Goal: Task Accomplishment & Management: Use online tool/utility

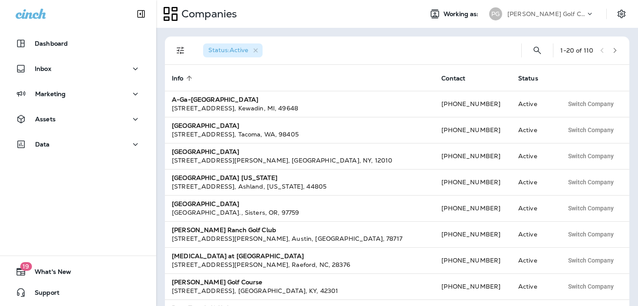
click at [554, 16] on p "[PERSON_NAME] Golf Club" at bounding box center [547, 13] width 78 height 7
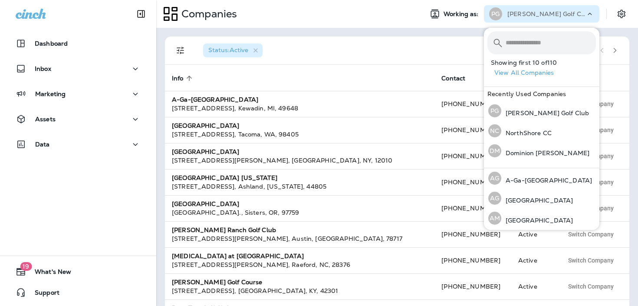
click at [546, 39] on input "text" at bounding box center [551, 42] width 90 height 23
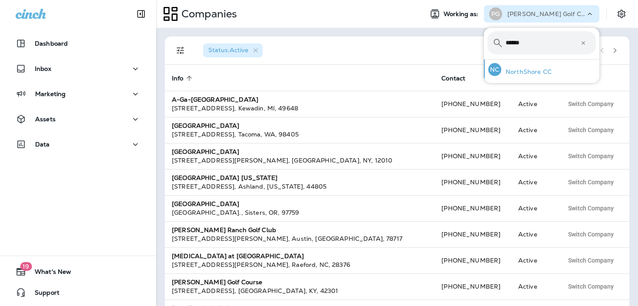
type input "******"
click at [547, 72] on p "NorthShore CC" at bounding box center [526, 71] width 50 height 7
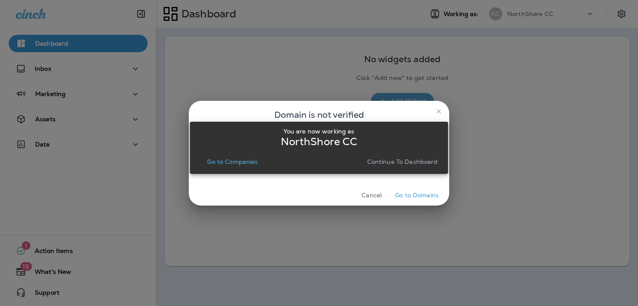
click at [394, 160] on p "Continue to Dashboard" at bounding box center [402, 161] width 71 height 7
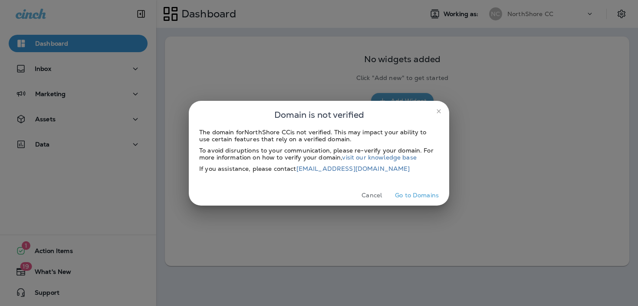
click at [377, 196] on button "Cancel" at bounding box center [372, 194] width 33 height 13
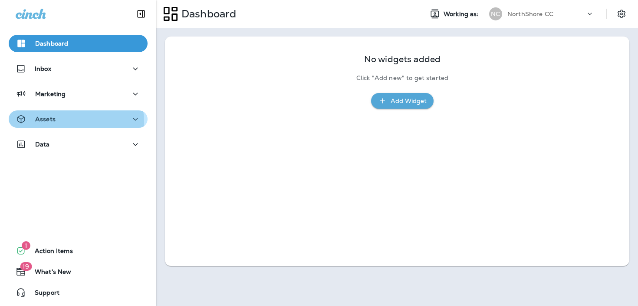
click at [64, 122] on div "Assets" at bounding box center [78, 119] width 125 height 11
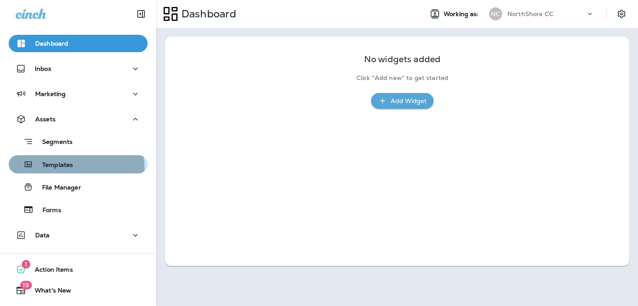
click at [66, 168] on p "Templates" at bounding box center [53, 165] width 40 height 8
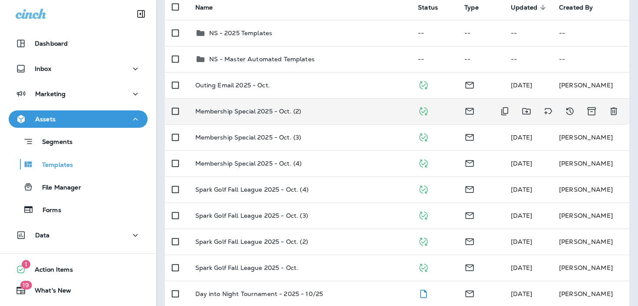
scroll to position [122, 0]
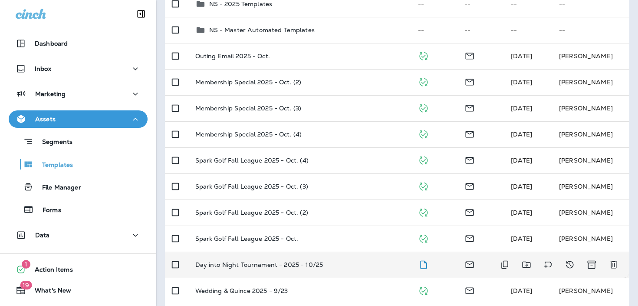
click at [329, 267] on div "Day into Night Tournament - 2025 - 10/25" at bounding box center [299, 264] width 209 height 7
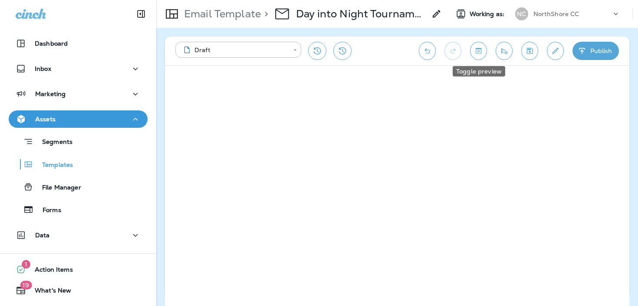
click at [484, 53] on button "Toggle preview" at bounding box center [478, 51] width 17 height 18
